Goal: Check status: Check status

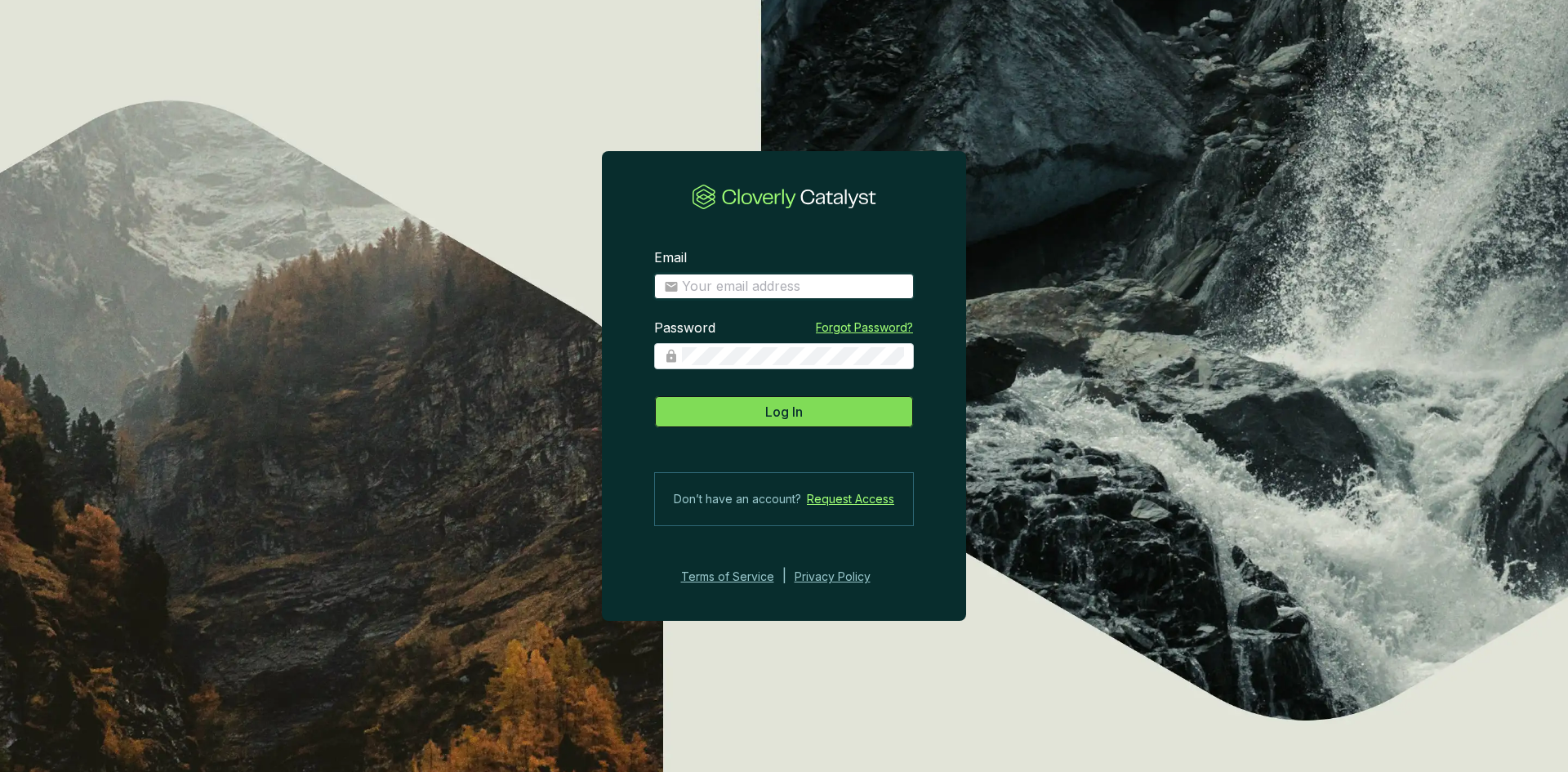
type input "[EMAIL_ADDRESS][DOMAIN_NAME]"
click at [816, 415] on button "Log In" at bounding box center [784, 412] width 260 height 33
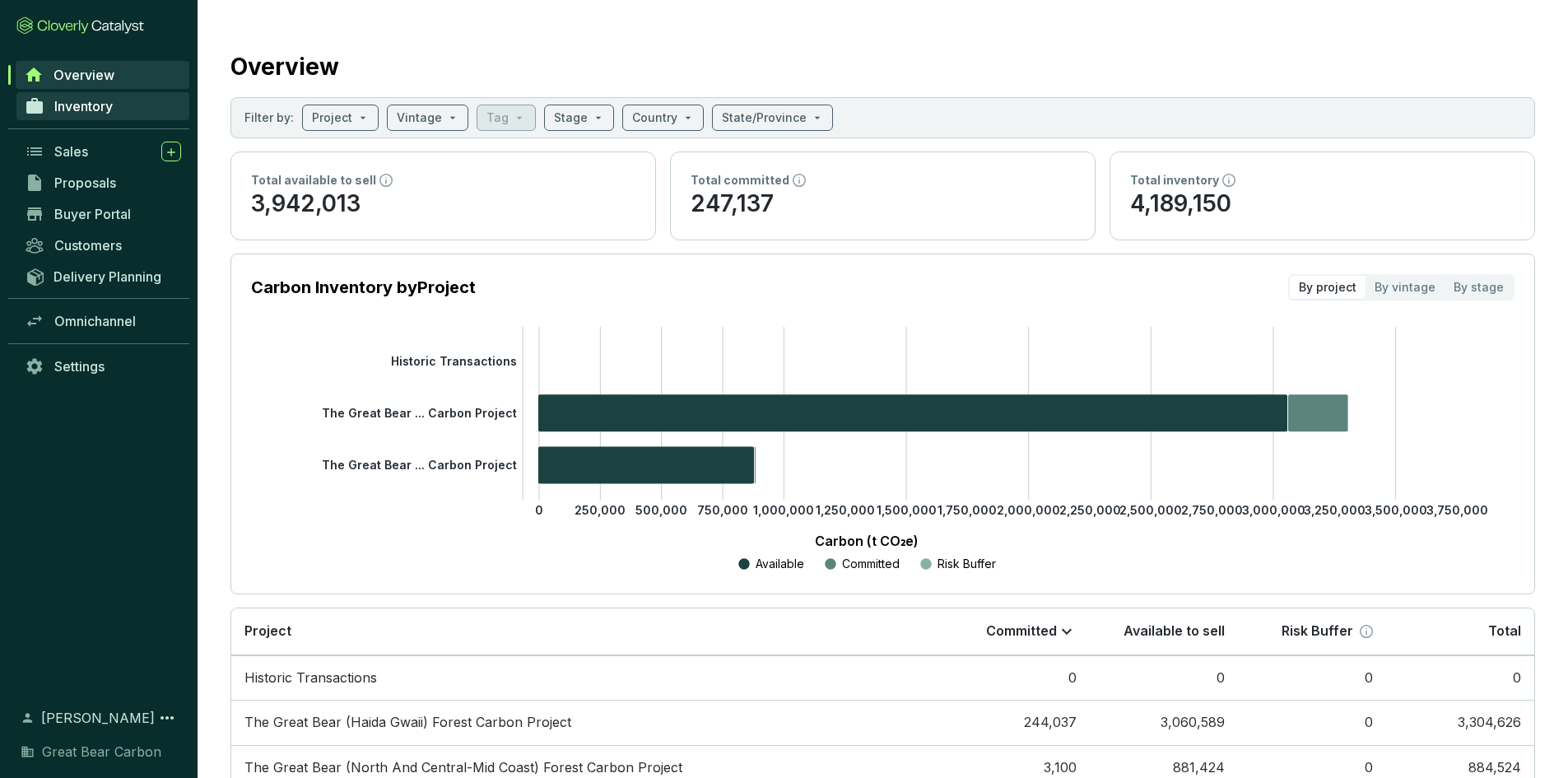
click at [94, 107] on span "Inventory" at bounding box center [83, 106] width 58 height 16
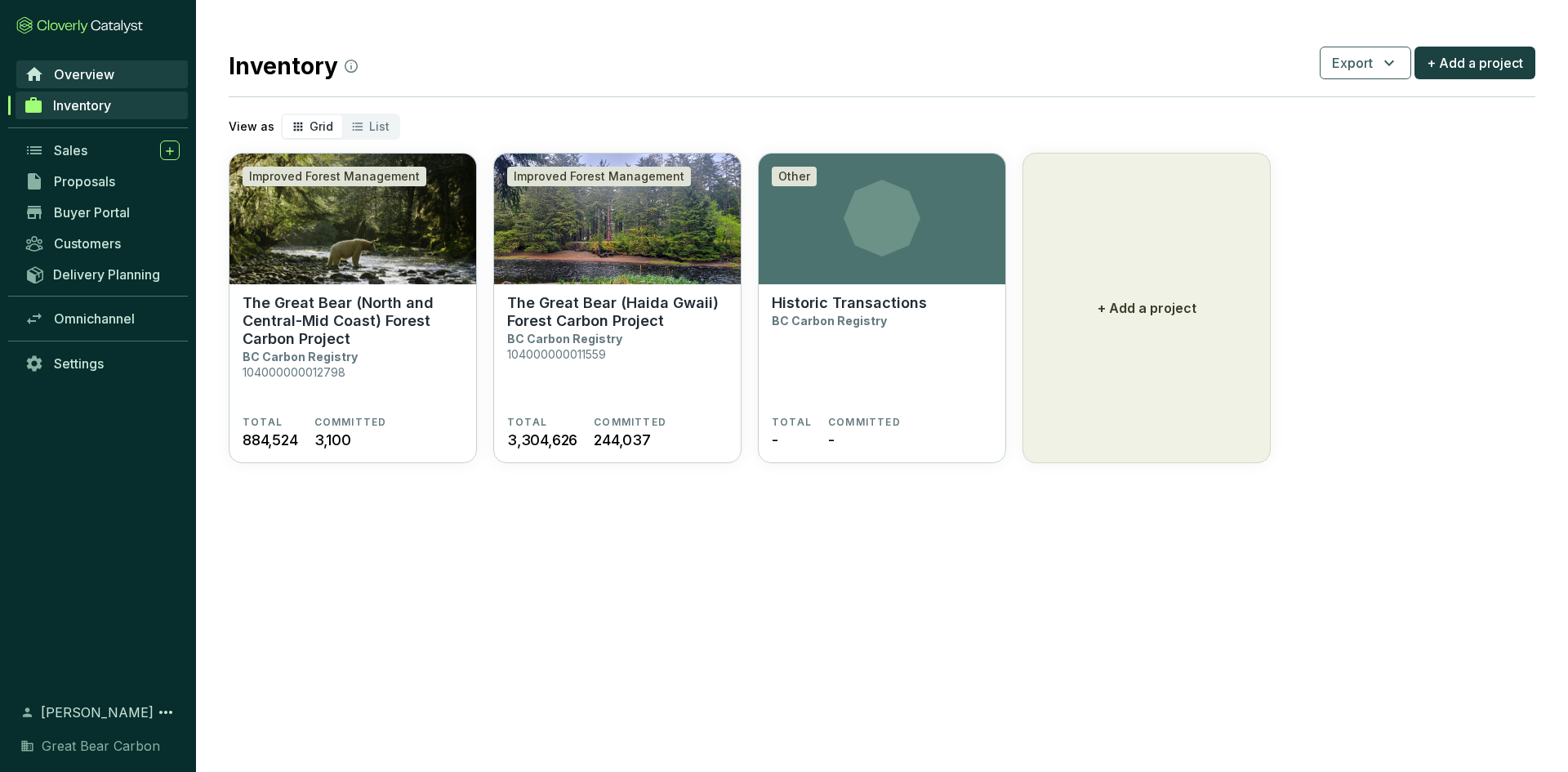
click at [104, 76] on span "Overview" at bounding box center [84, 75] width 60 height 16
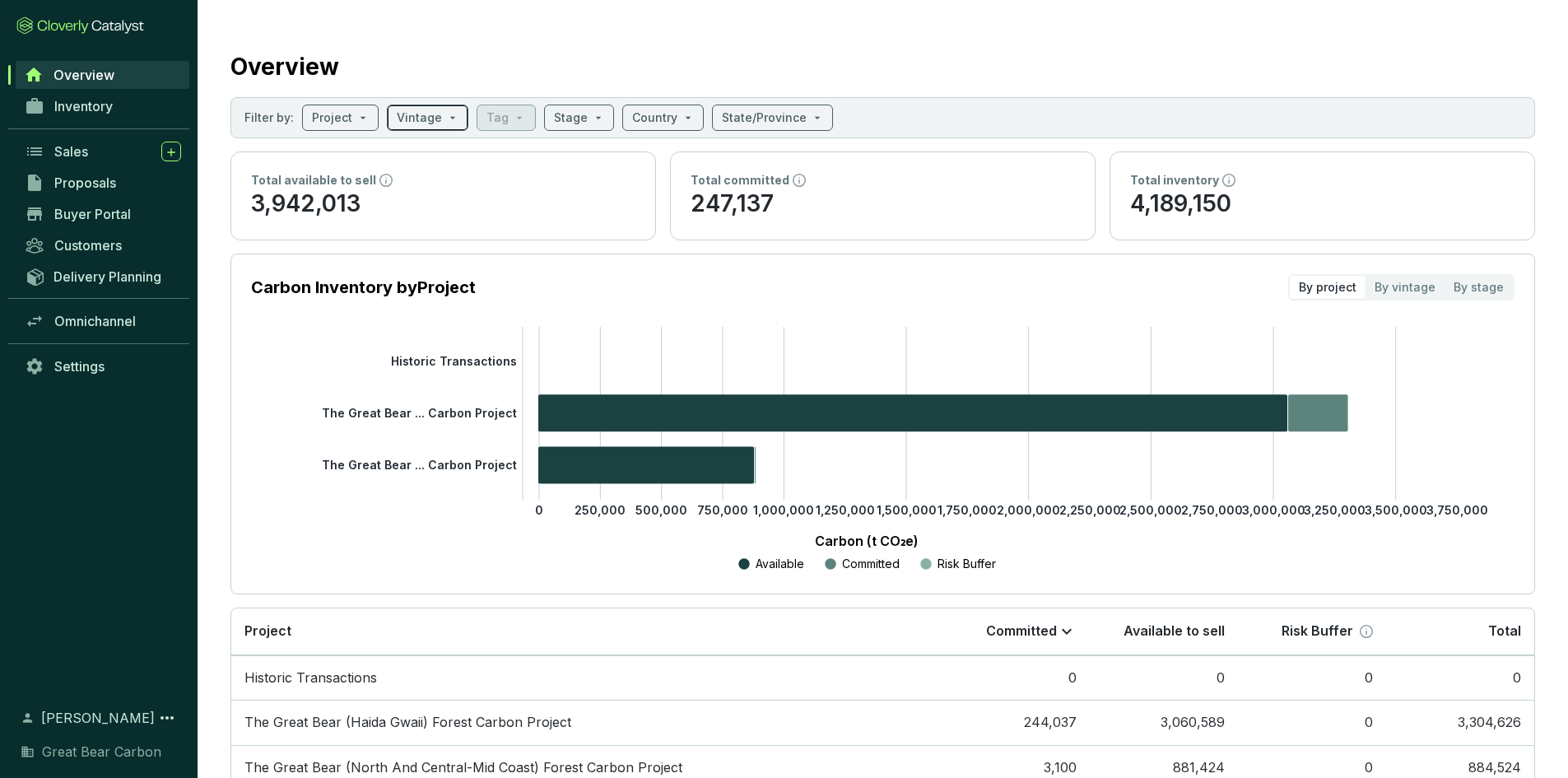
click at [442, 120] on span at bounding box center [427, 118] width 62 height 25
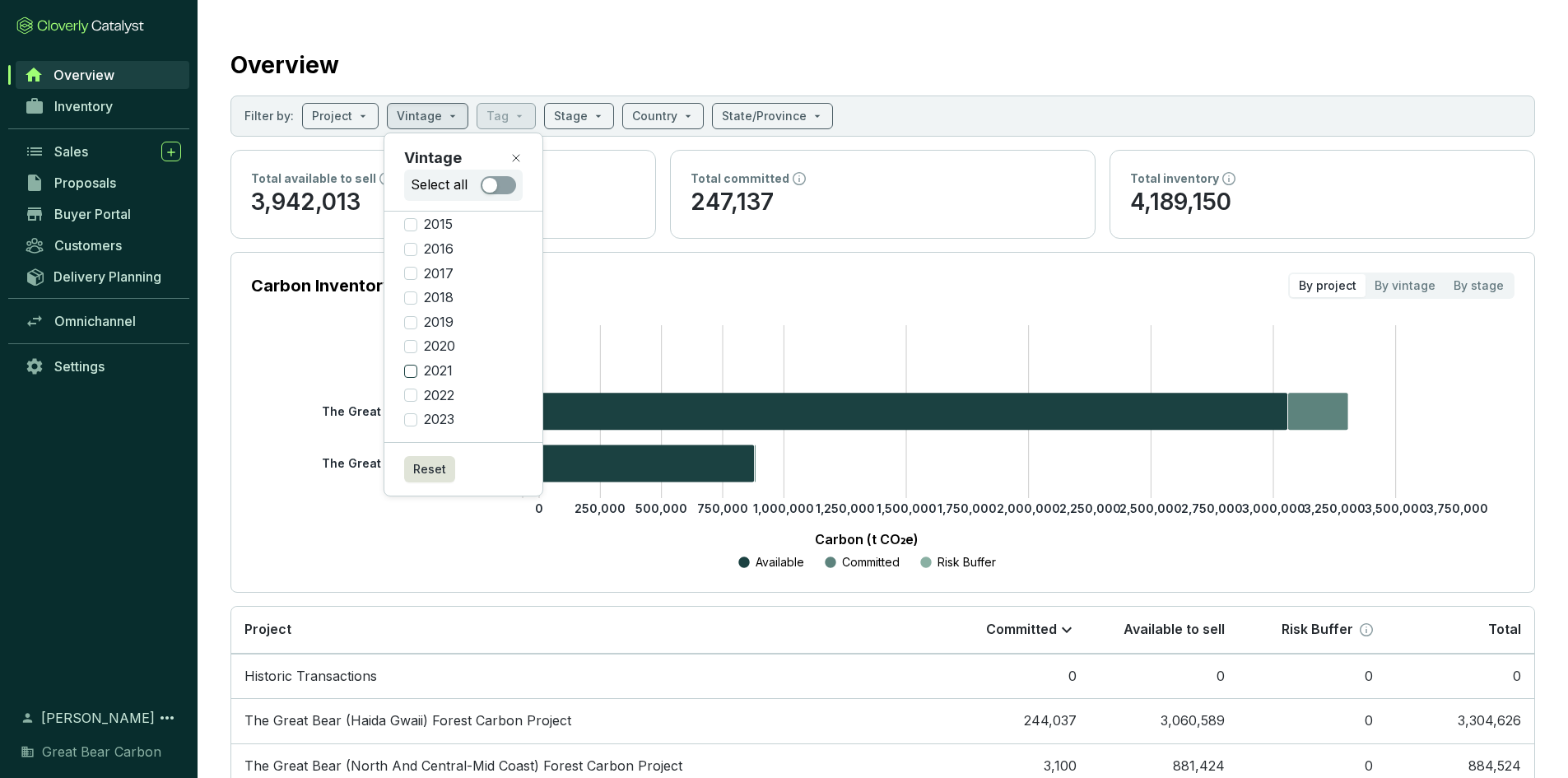
scroll to position [3, 0]
click at [410, 370] on input "2021" at bounding box center [410, 370] width 13 height 13
checkbox input "true"
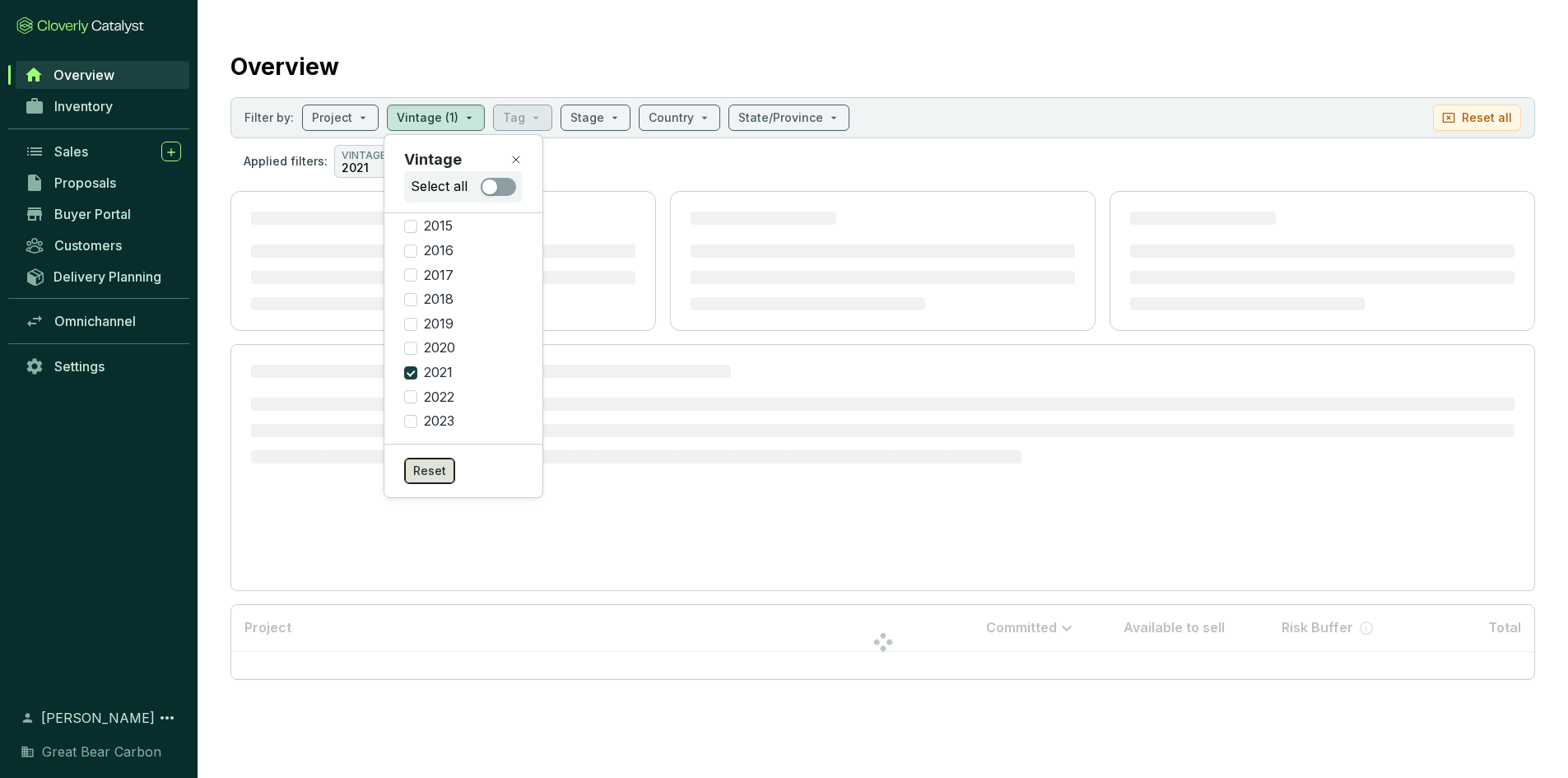
scroll to position [0, 0]
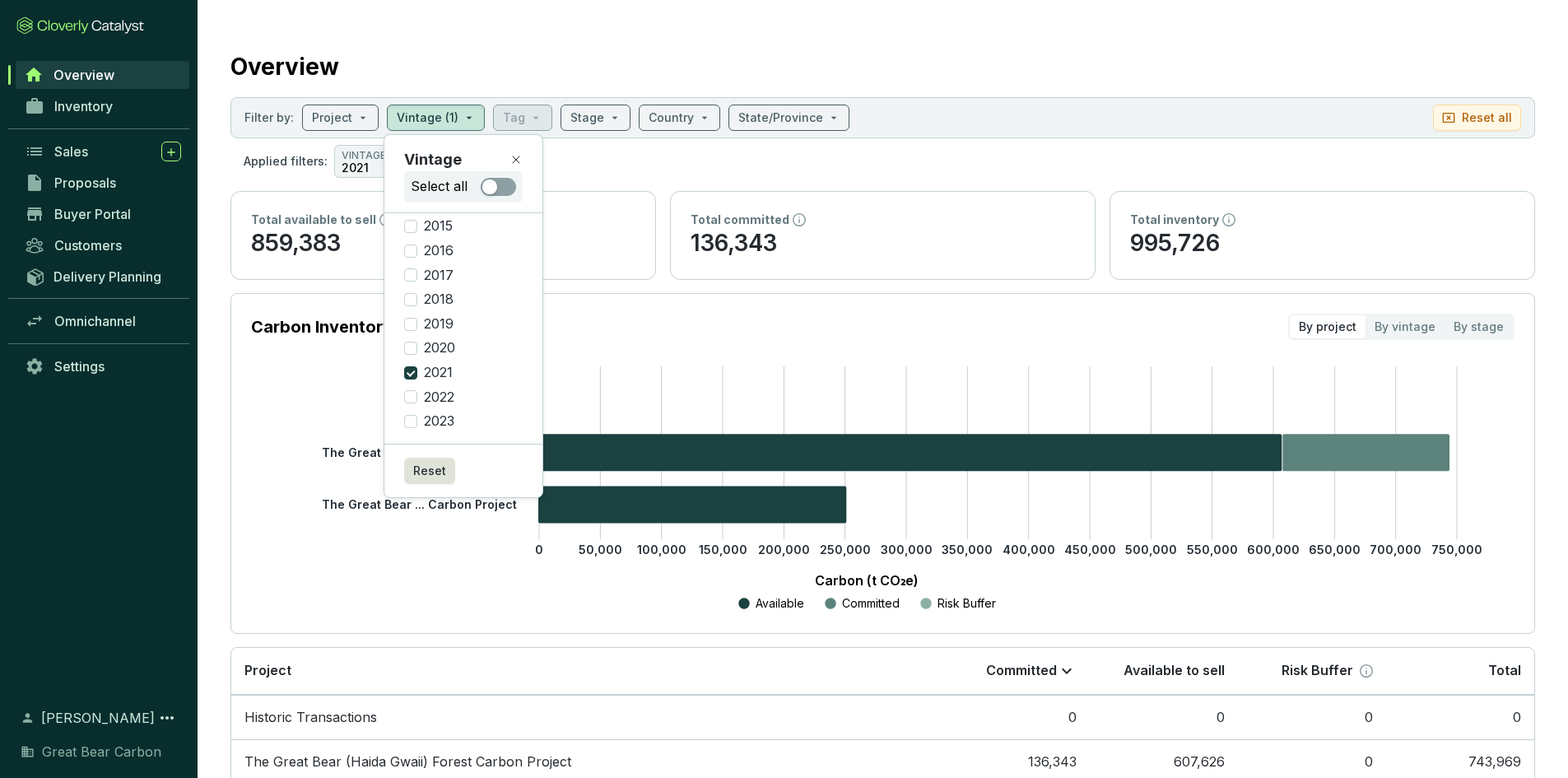
click at [1090, 171] on section "Applied filters: VINTAGE 2021" at bounding box center [883, 161] width 1305 height 33
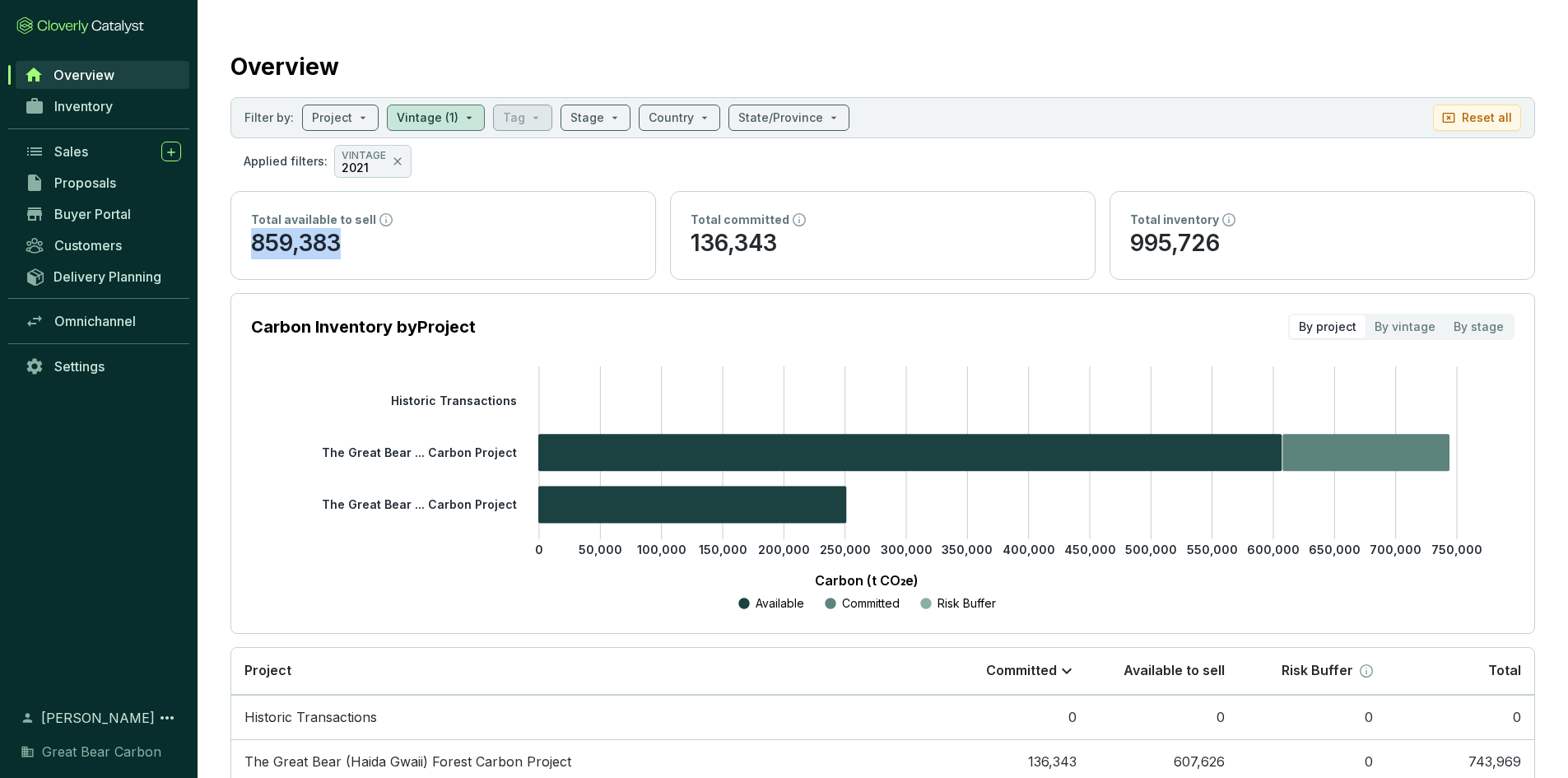
drag, startPoint x: 364, startPoint y: 248, endPoint x: 242, endPoint y: 256, distance: 122.3
click at [242, 256] on div "Total available to sell 859,383" at bounding box center [443, 236] width 424 height 88
copy p "859,383"
click at [391, 259] on div "Total available to sell 859,383" at bounding box center [443, 236] width 424 height 88
click at [73, 152] on span "Sales" at bounding box center [72, 151] width 34 height 16
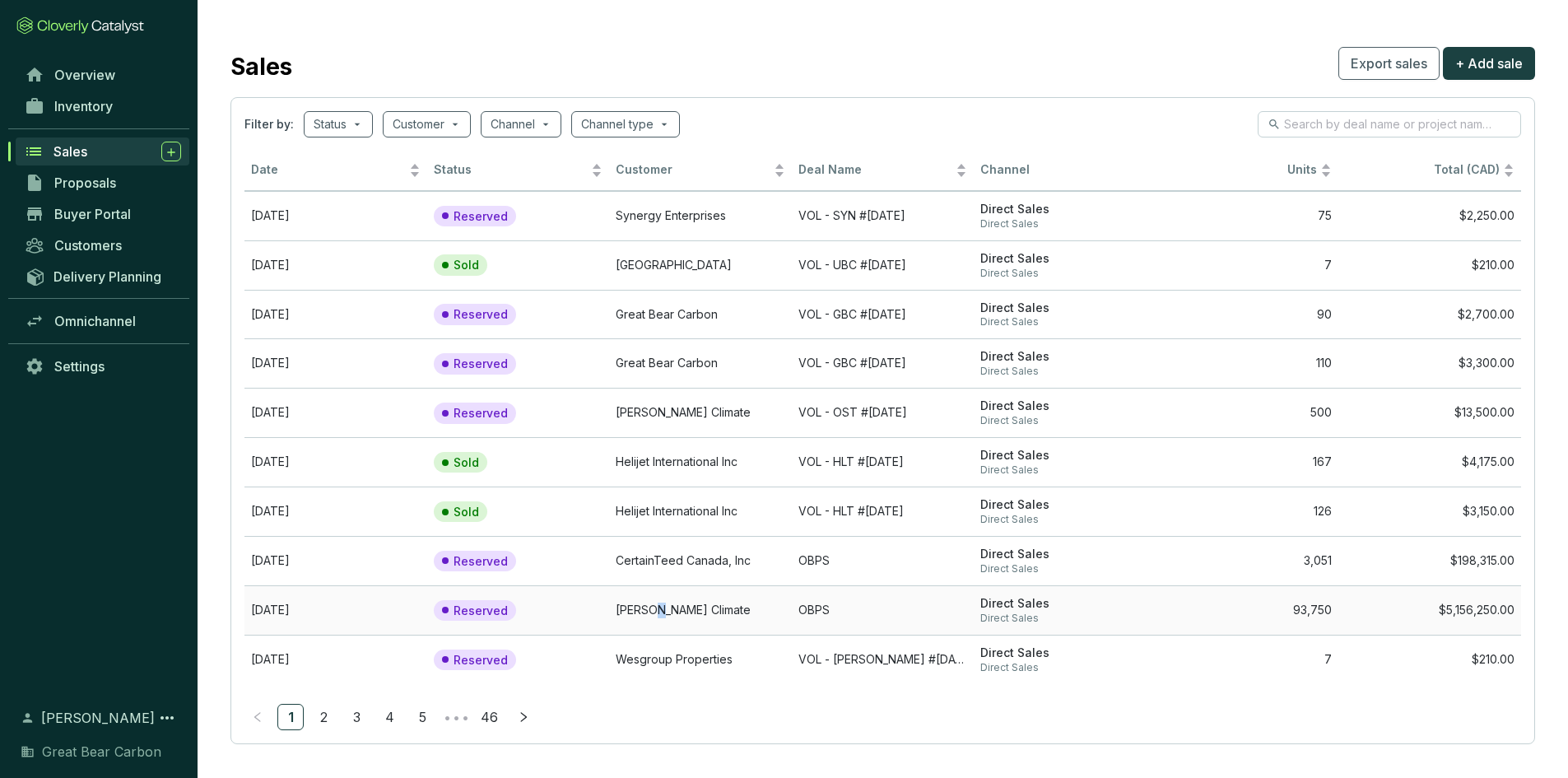
click at [658, 611] on td "[PERSON_NAME] Climate" at bounding box center [700, 610] width 182 height 49
